Goal: Transaction & Acquisition: Purchase product/service

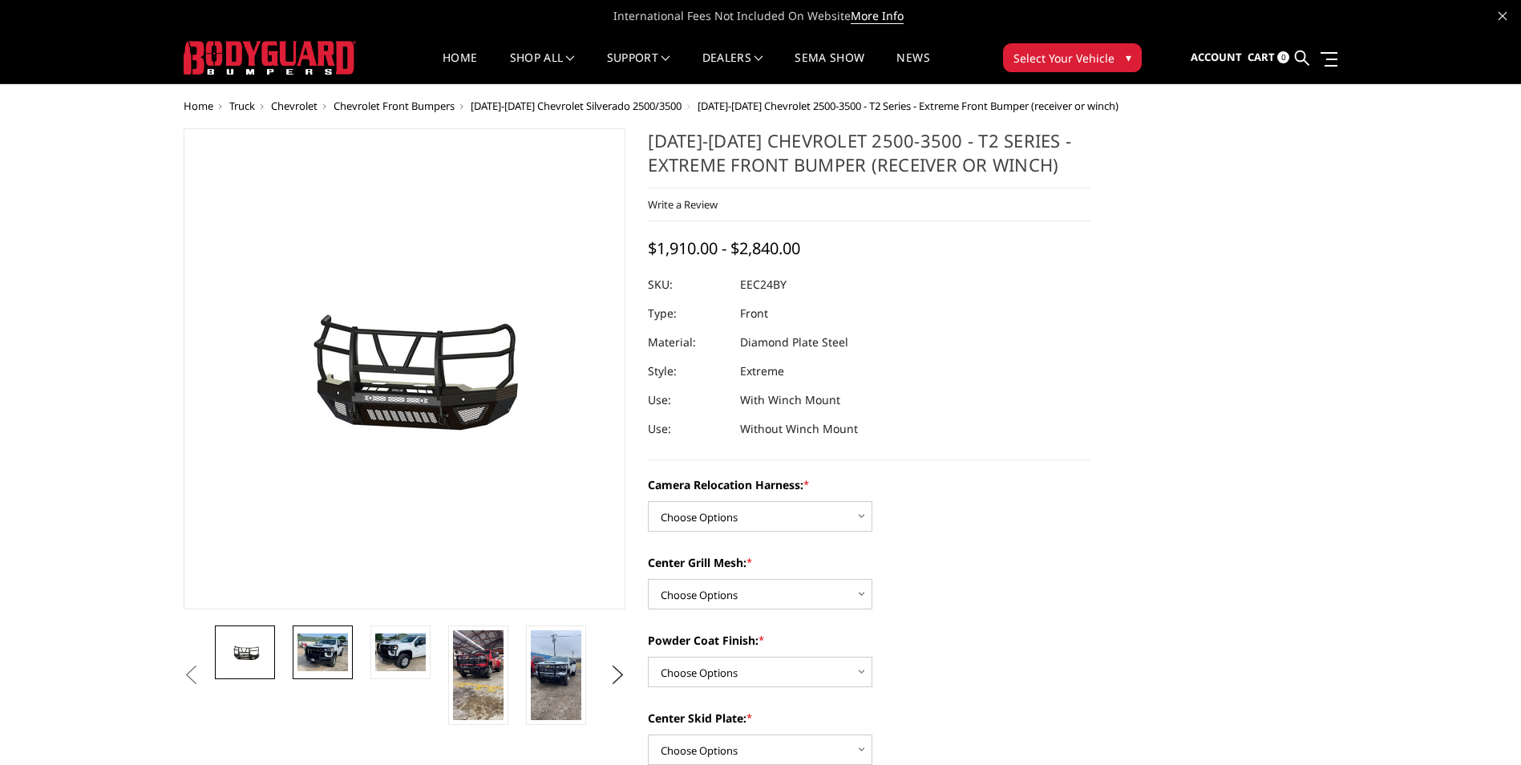
click at [336, 645] on img at bounding box center [323, 653] width 51 height 38
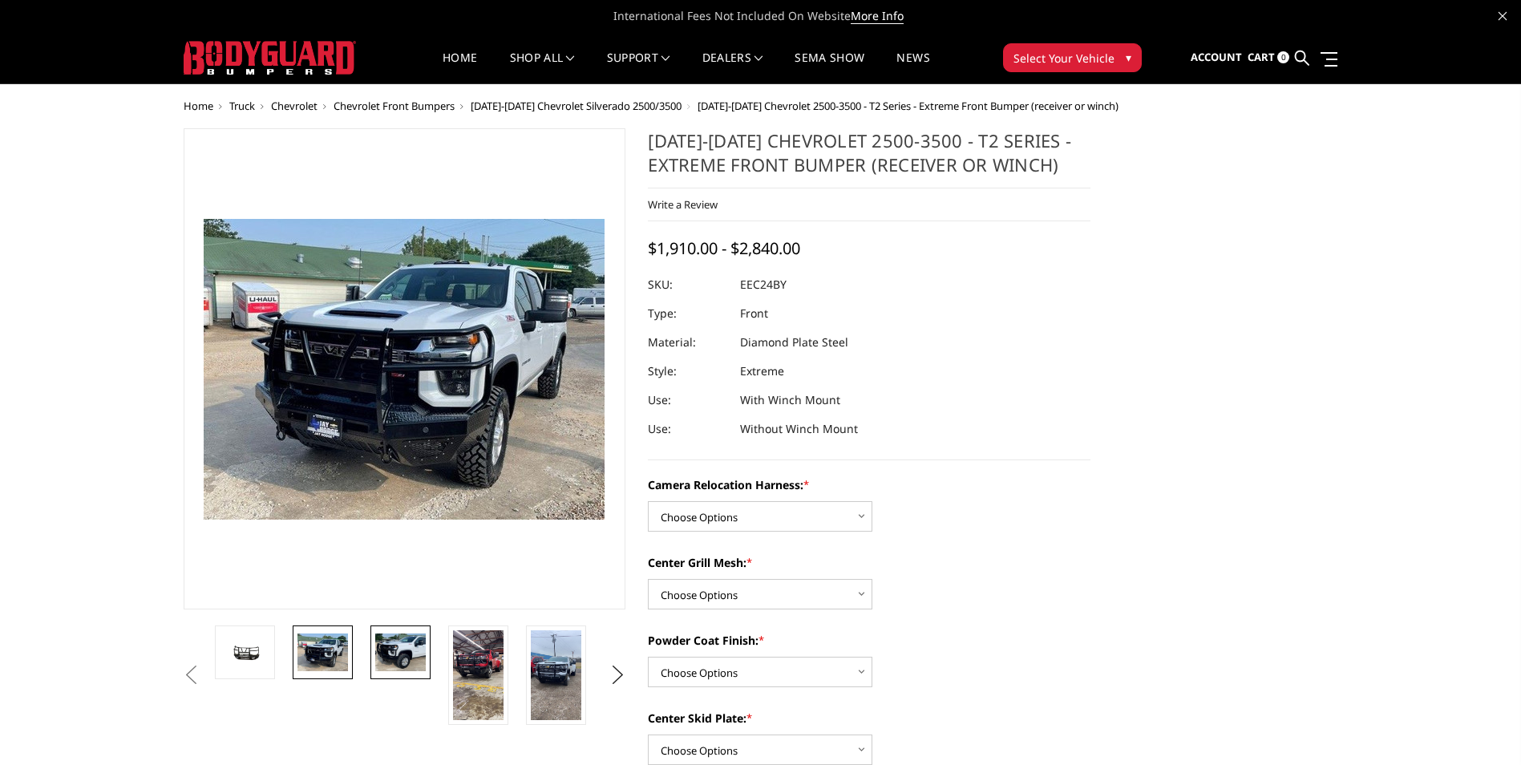
click at [411, 658] on img at bounding box center [400, 653] width 51 height 38
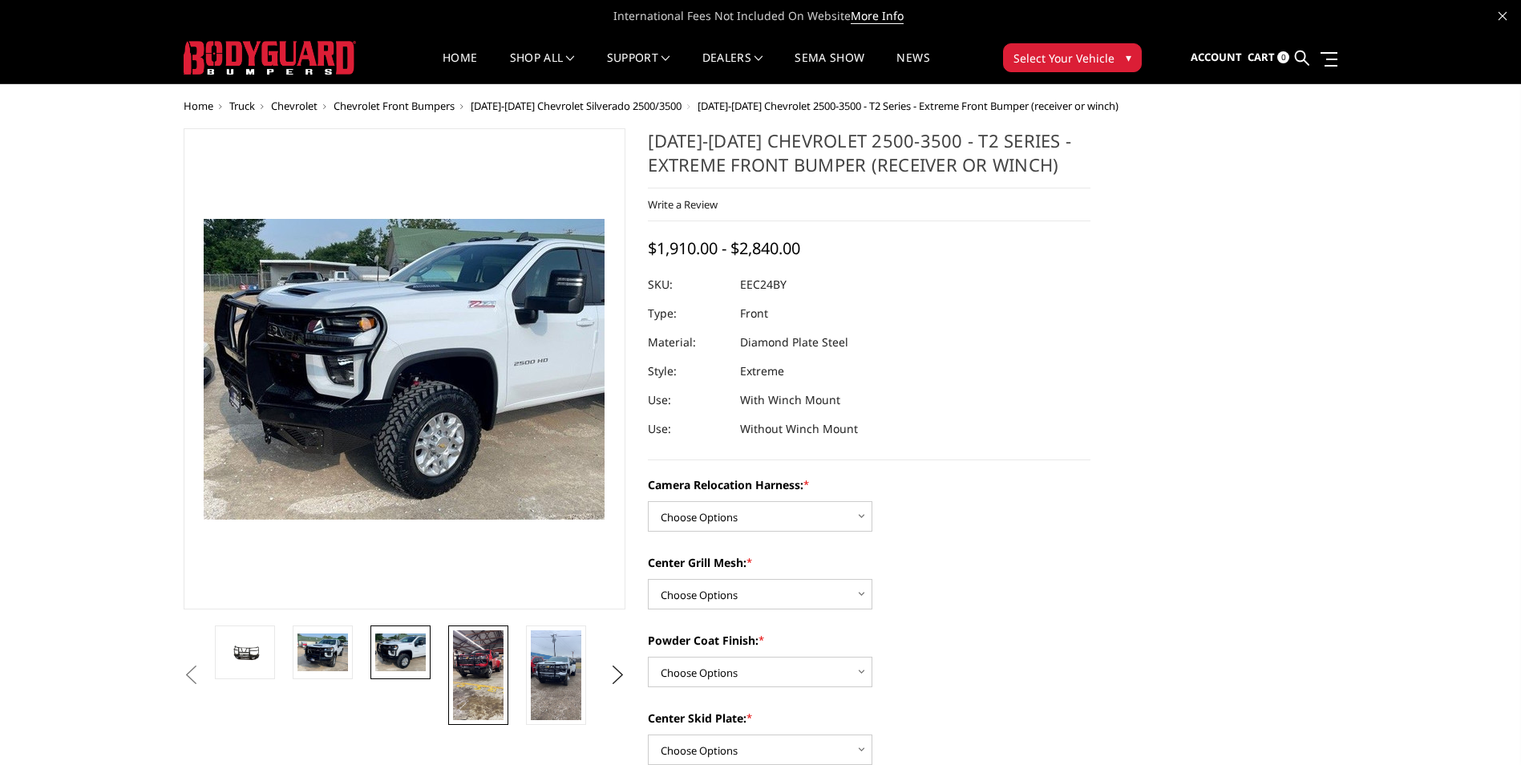
click at [474, 671] on img at bounding box center [478, 675] width 51 height 90
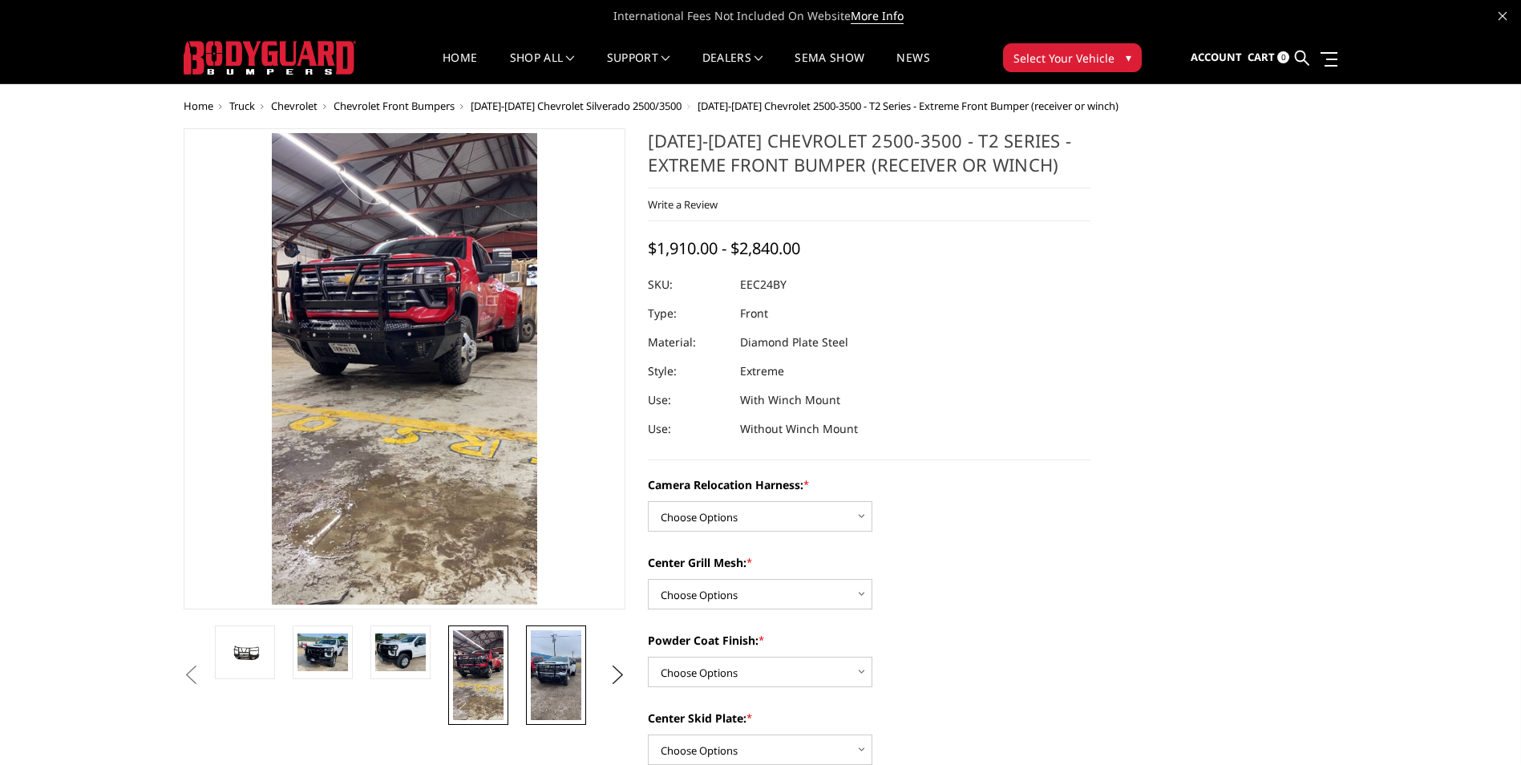
click at [549, 658] on img at bounding box center [556, 675] width 51 height 90
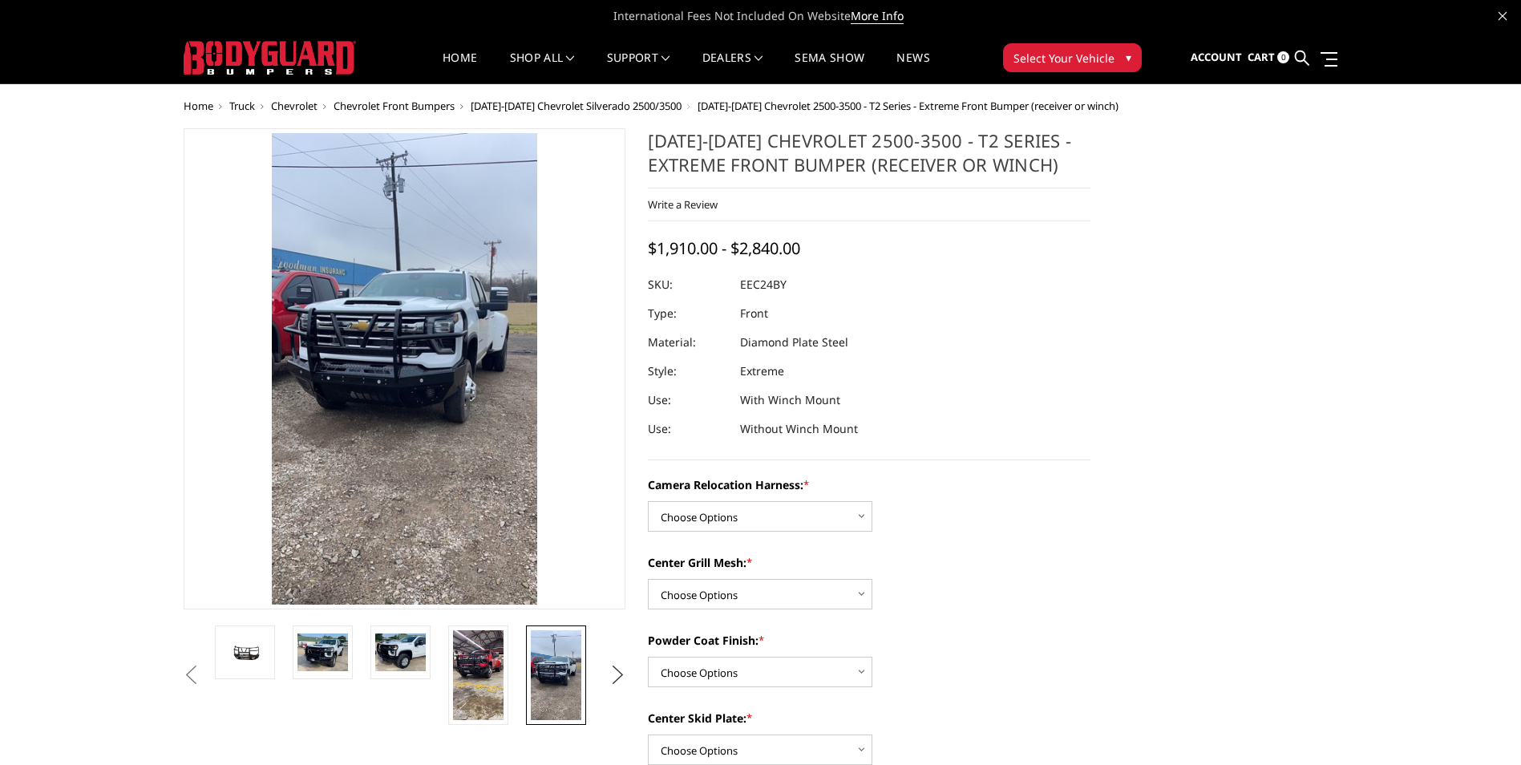
click at [614, 670] on button "Next" at bounding box center [617, 675] width 24 height 24
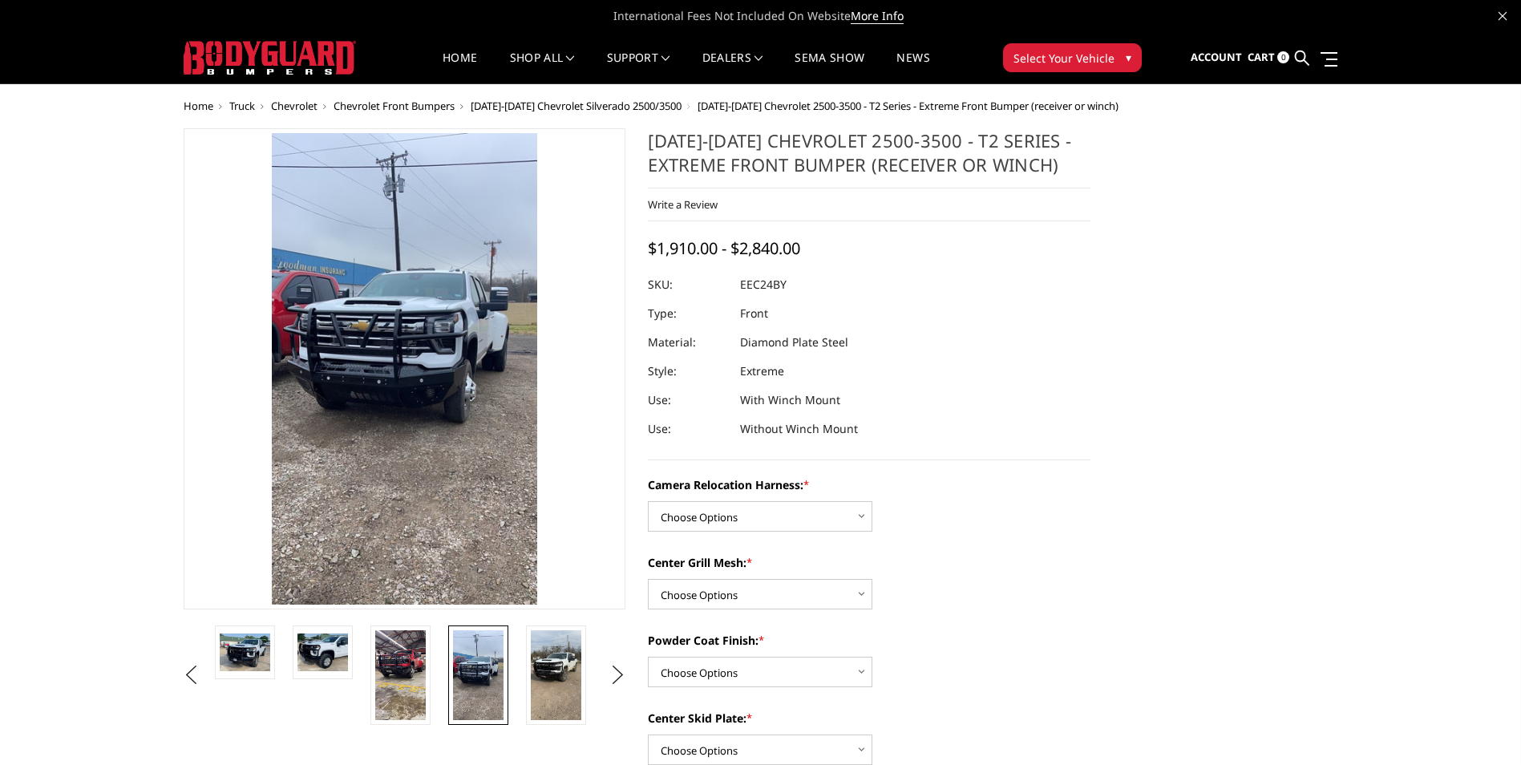
click at [476, 670] on img at bounding box center [478, 675] width 51 height 90
click at [547, 669] on img at bounding box center [556, 675] width 51 height 90
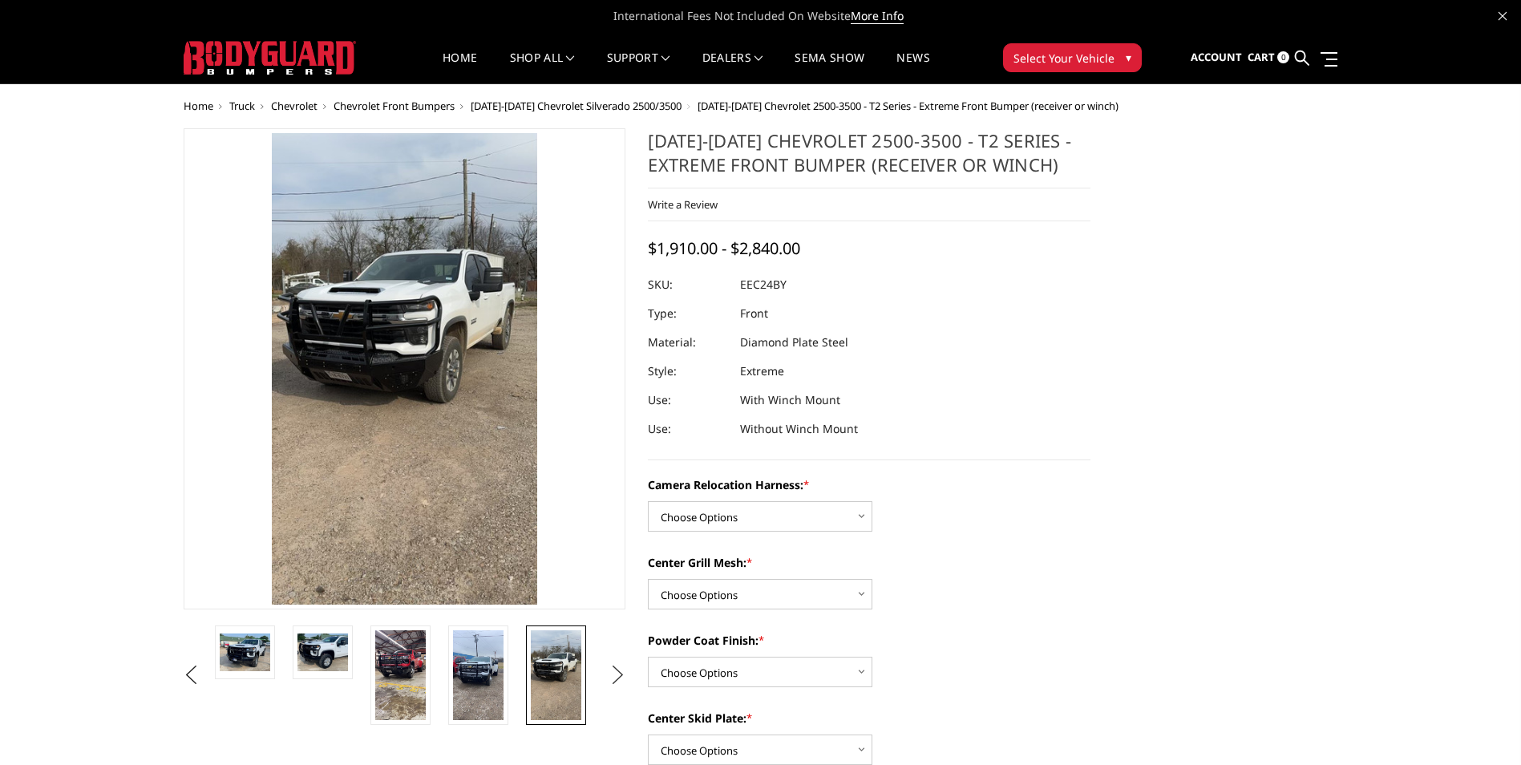
click at [622, 676] on button "Next" at bounding box center [617, 675] width 24 height 24
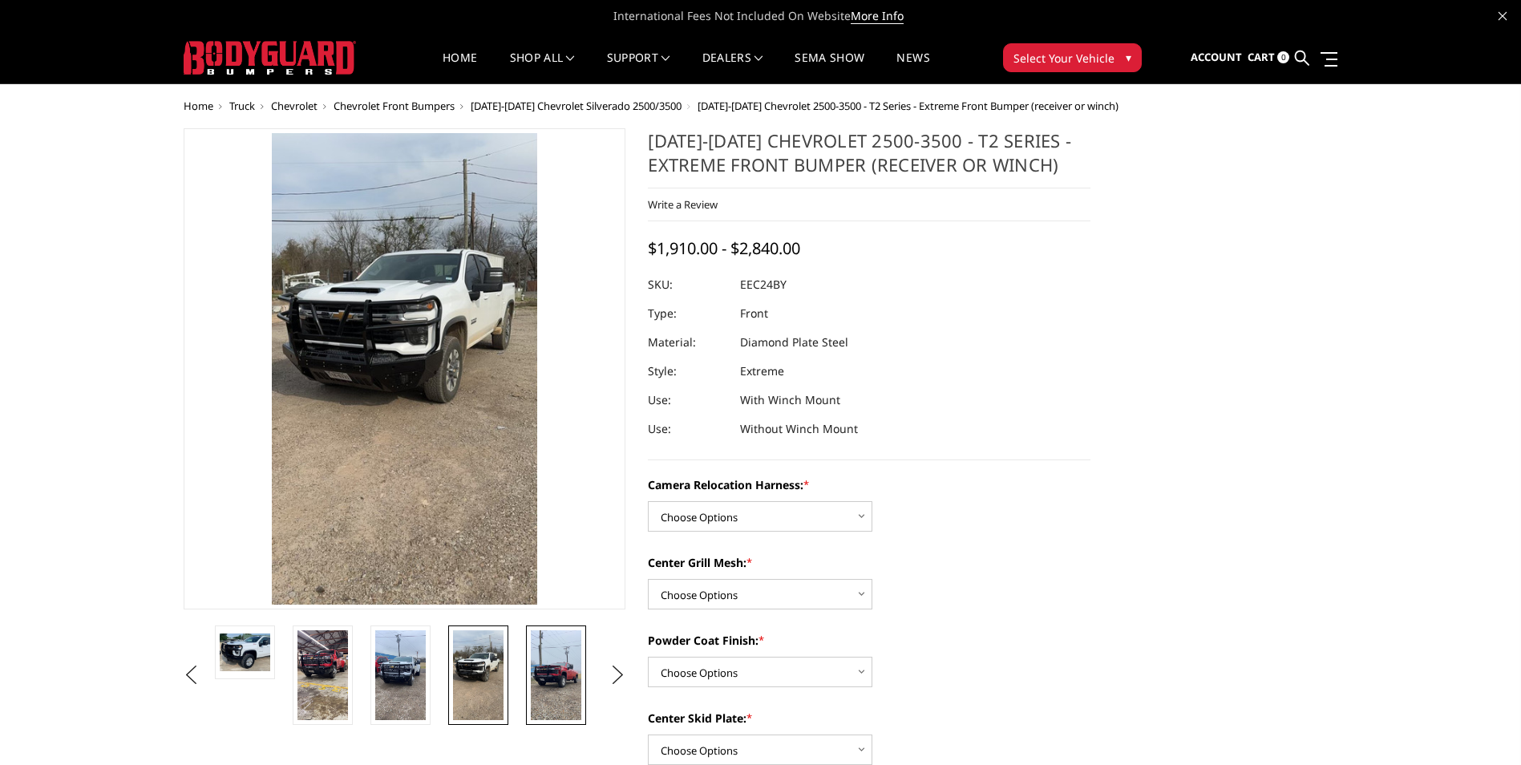
click at [558, 680] on img at bounding box center [556, 675] width 51 height 90
